Goal: Register for event/course

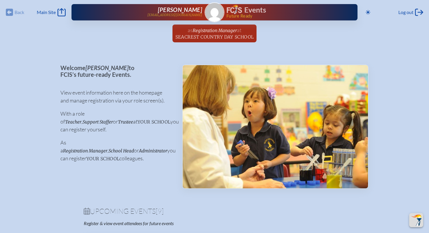
scroll to position [559, 0]
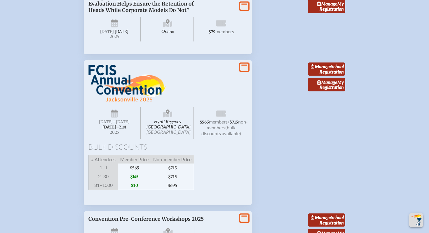
scroll to position [803, 0]
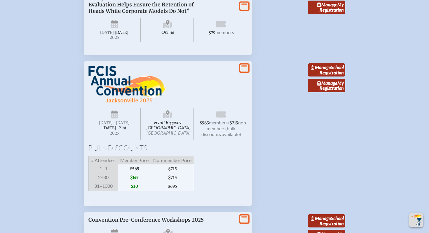
click at [171, 125] on span "Hyatt Regency [GEOGRAPHIC_DATA] [GEOGRAPHIC_DATA]" at bounding box center [168, 124] width 52 height 32
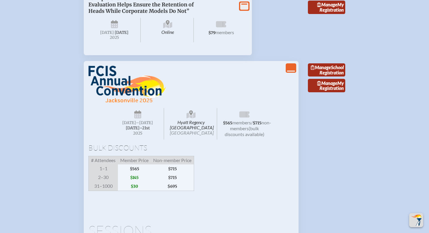
click at [191, 110] on icon at bounding box center [191, 114] width 9 height 9
click at [322, 77] on link "Manage School Registration" at bounding box center [326, 69] width 37 height 13
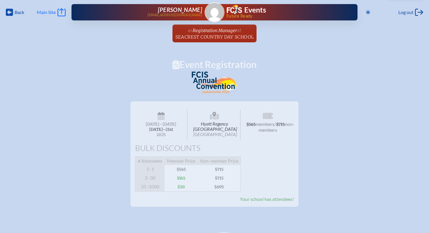
click at [62, 13] on icon "Main Site" at bounding box center [62, 12] width 8 height 8
